Goal: Find specific fact: Locate item on page

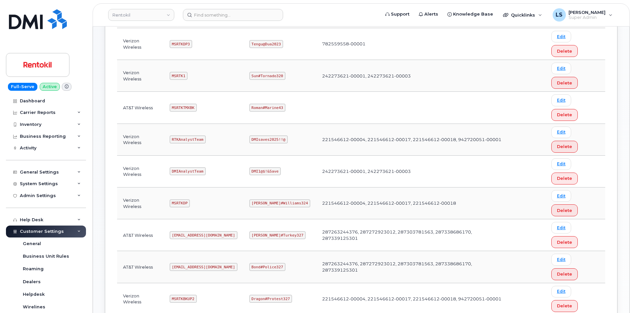
scroll to position [231, 0]
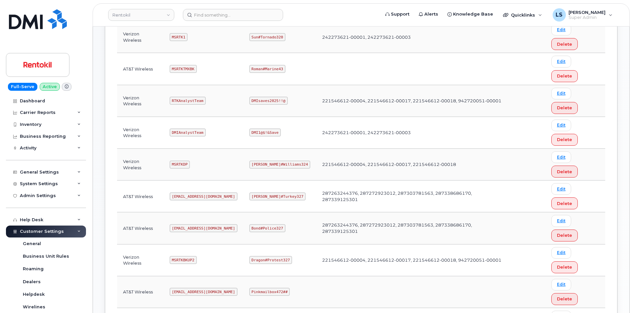
copy code "Maud#Earthquake203"
